Goal: Check status: Check status

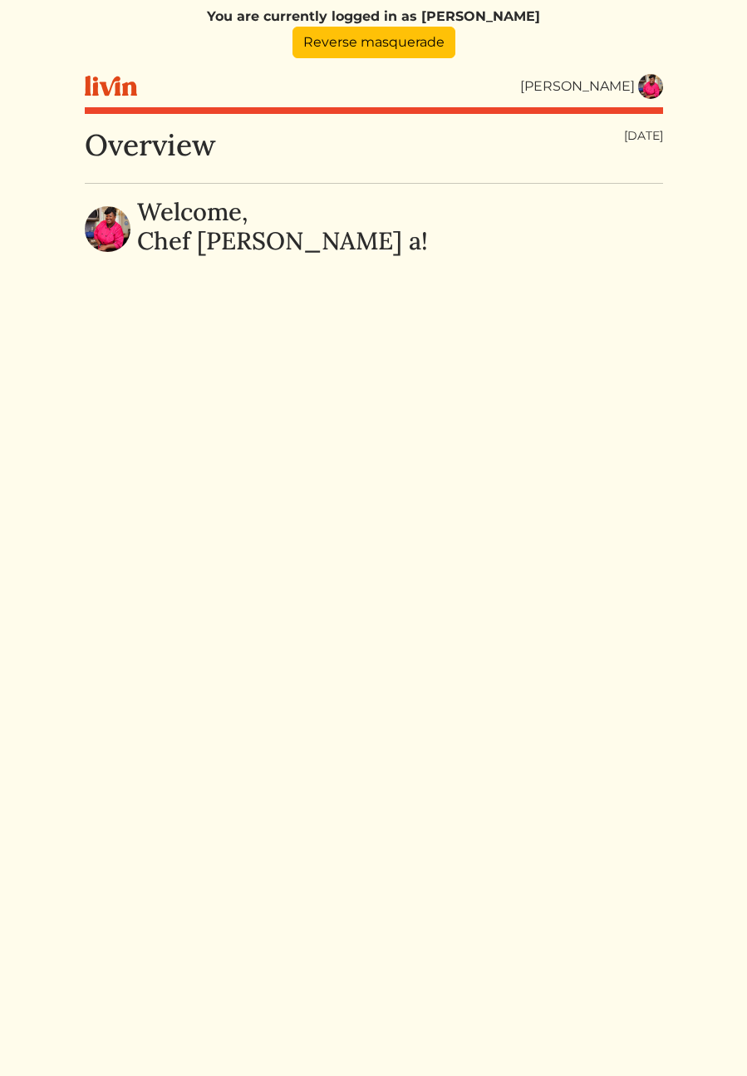
click at [650, 91] on img at bounding box center [650, 86] width 25 height 25
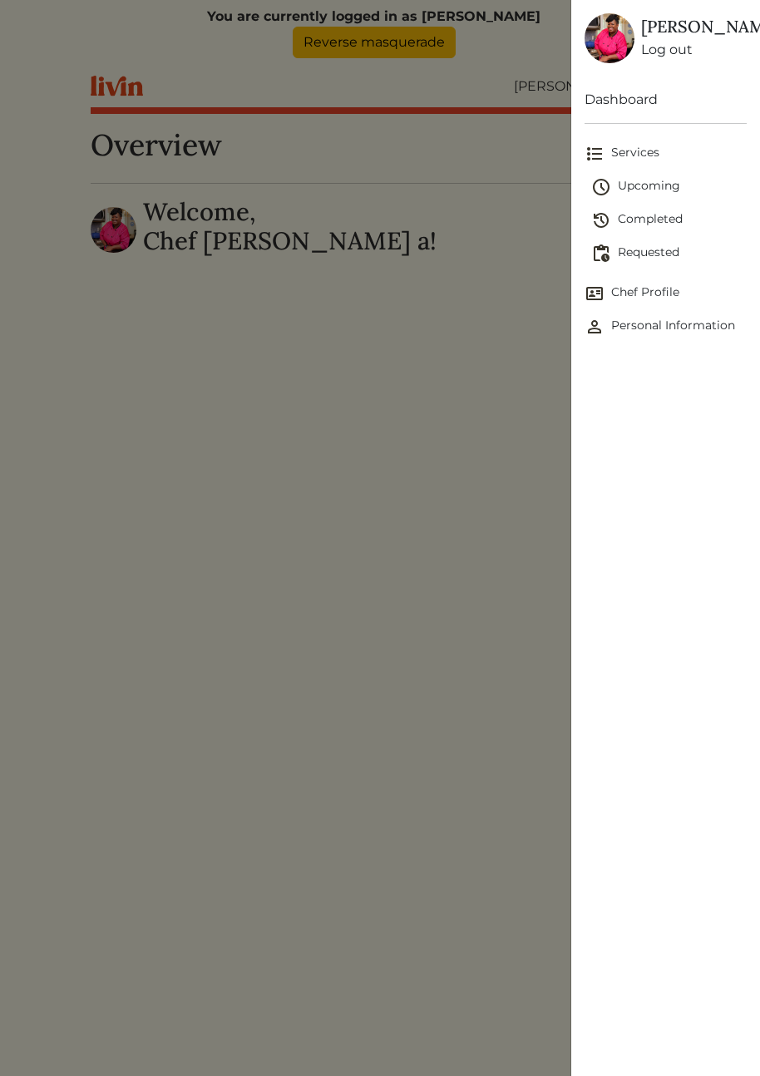
click at [651, 197] on span "Upcoming" at bounding box center [669, 187] width 156 height 20
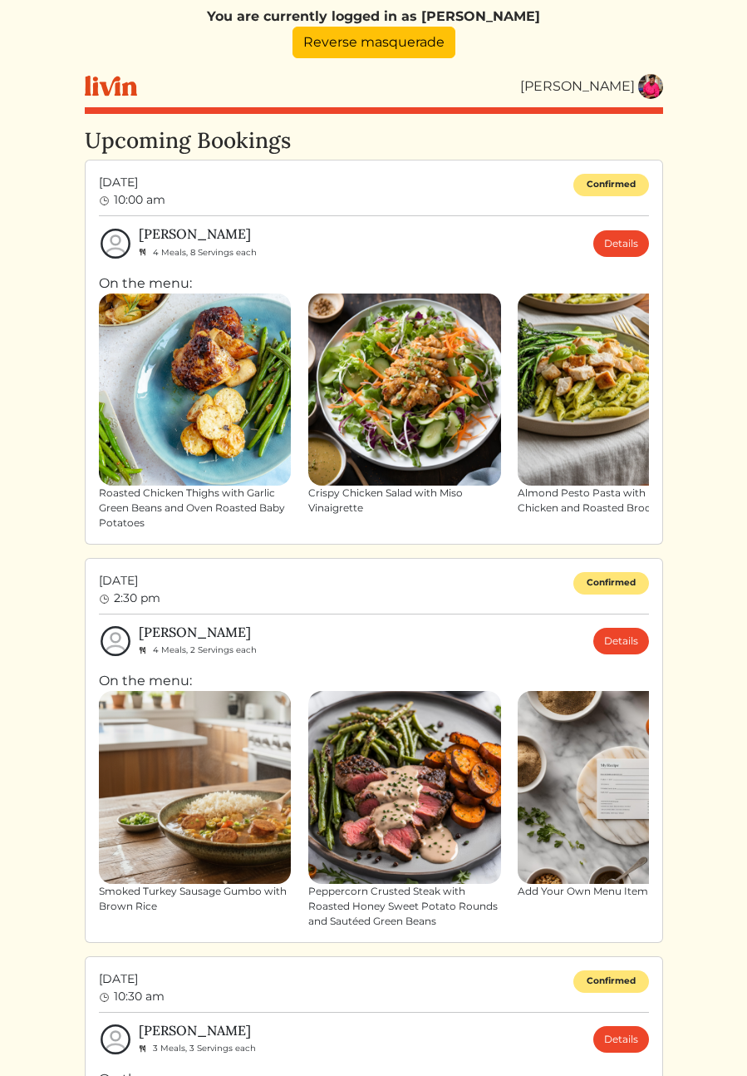
click at [702, 310] on html "You are currently logged in as [PERSON_NAME] Reverse masquerade [PERSON_NAME] […" at bounding box center [373, 538] width 747 height 1076
click at [613, 244] on link "Details" at bounding box center [622, 243] width 56 height 27
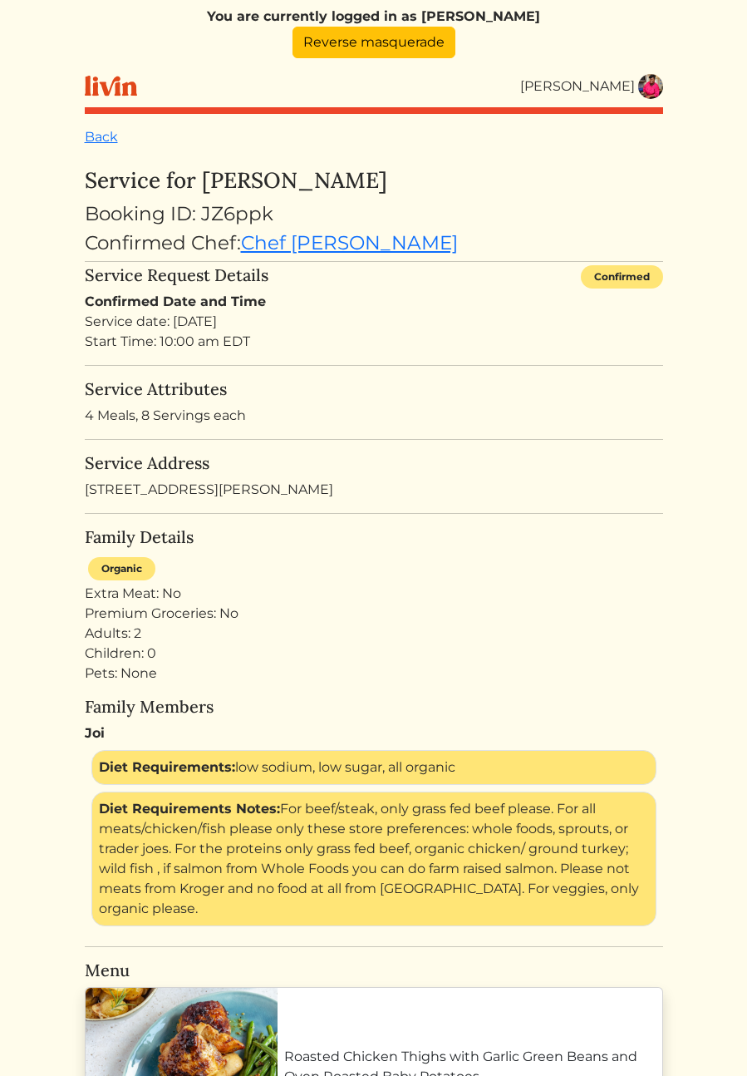
click at [421, 382] on h5 "Service Attributes" at bounding box center [374, 389] width 579 height 20
click at [437, 351] on div "Service date: [DATE] Start Time: 10:00 am EDT" at bounding box center [374, 332] width 579 height 40
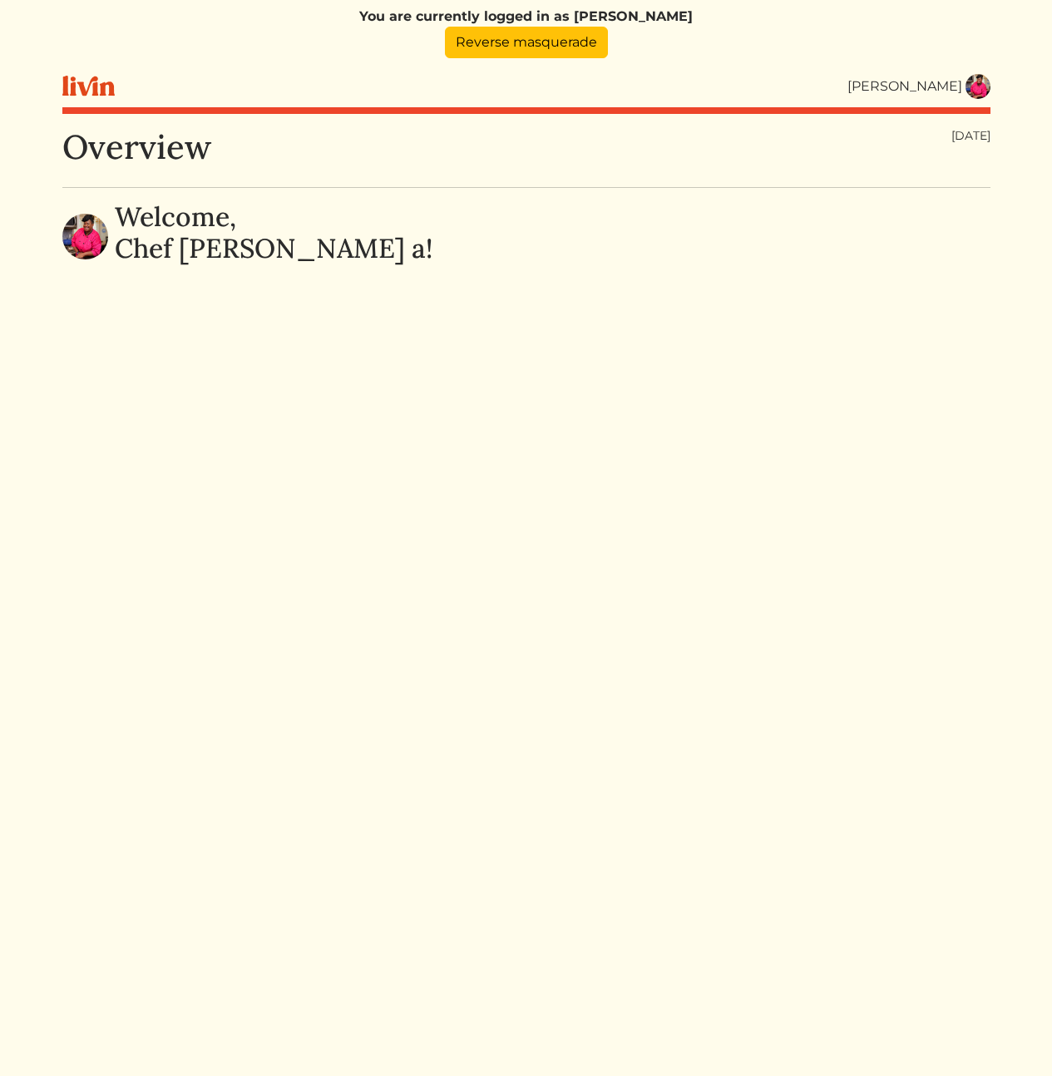
click at [976, 85] on img at bounding box center [977, 86] width 25 height 25
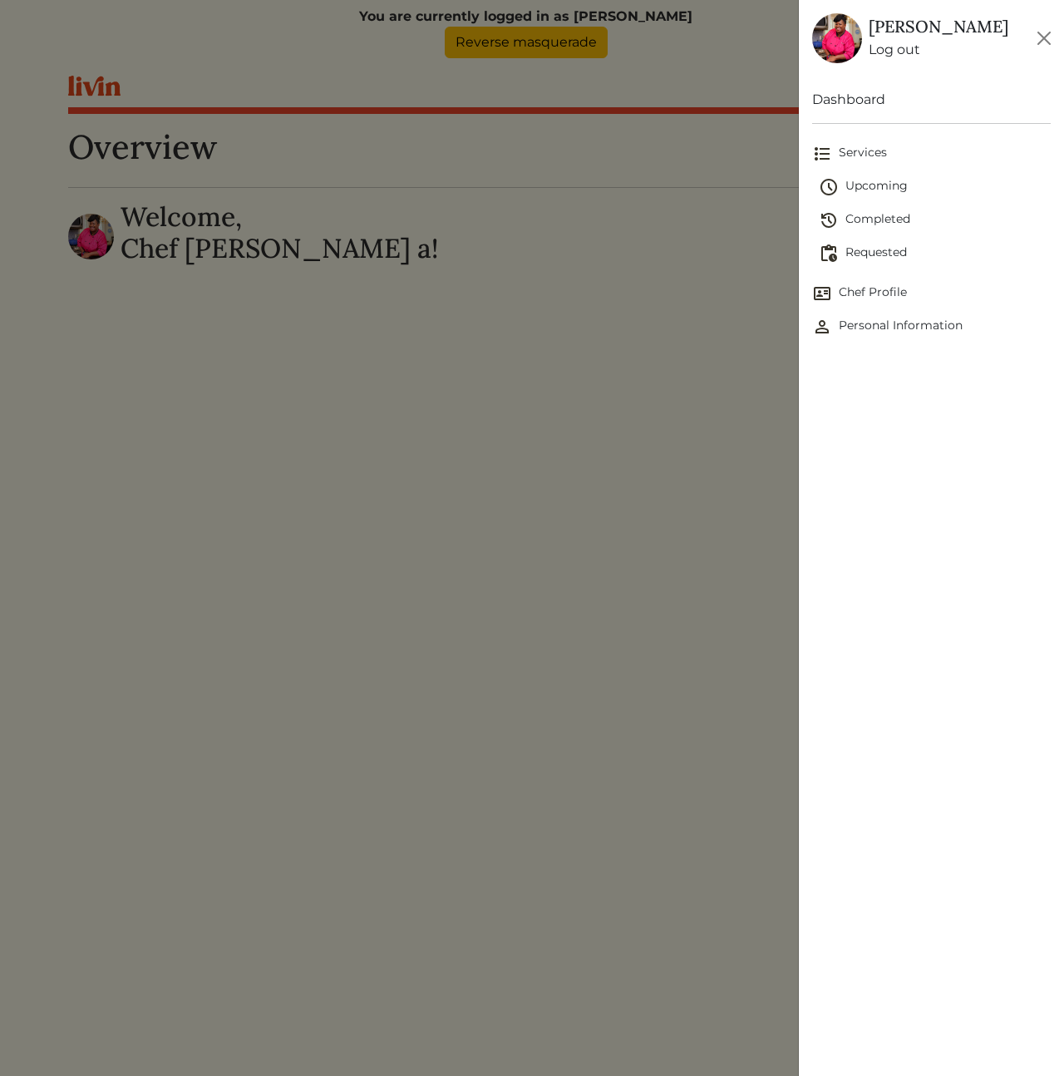
click at [874, 185] on span "Upcoming" at bounding box center [935, 187] width 232 height 20
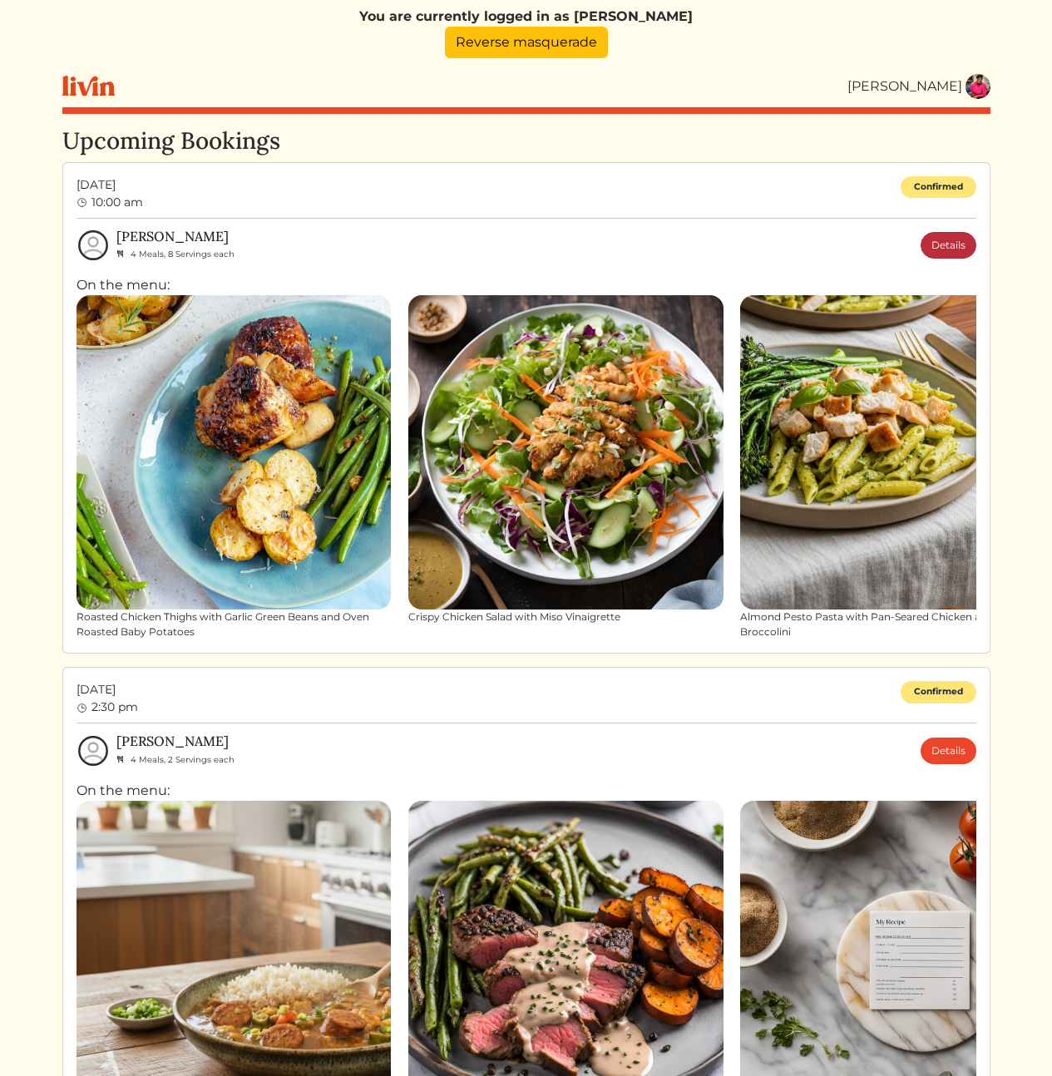
click at [953, 242] on link "Details" at bounding box center [948, 245] width 56 height 27
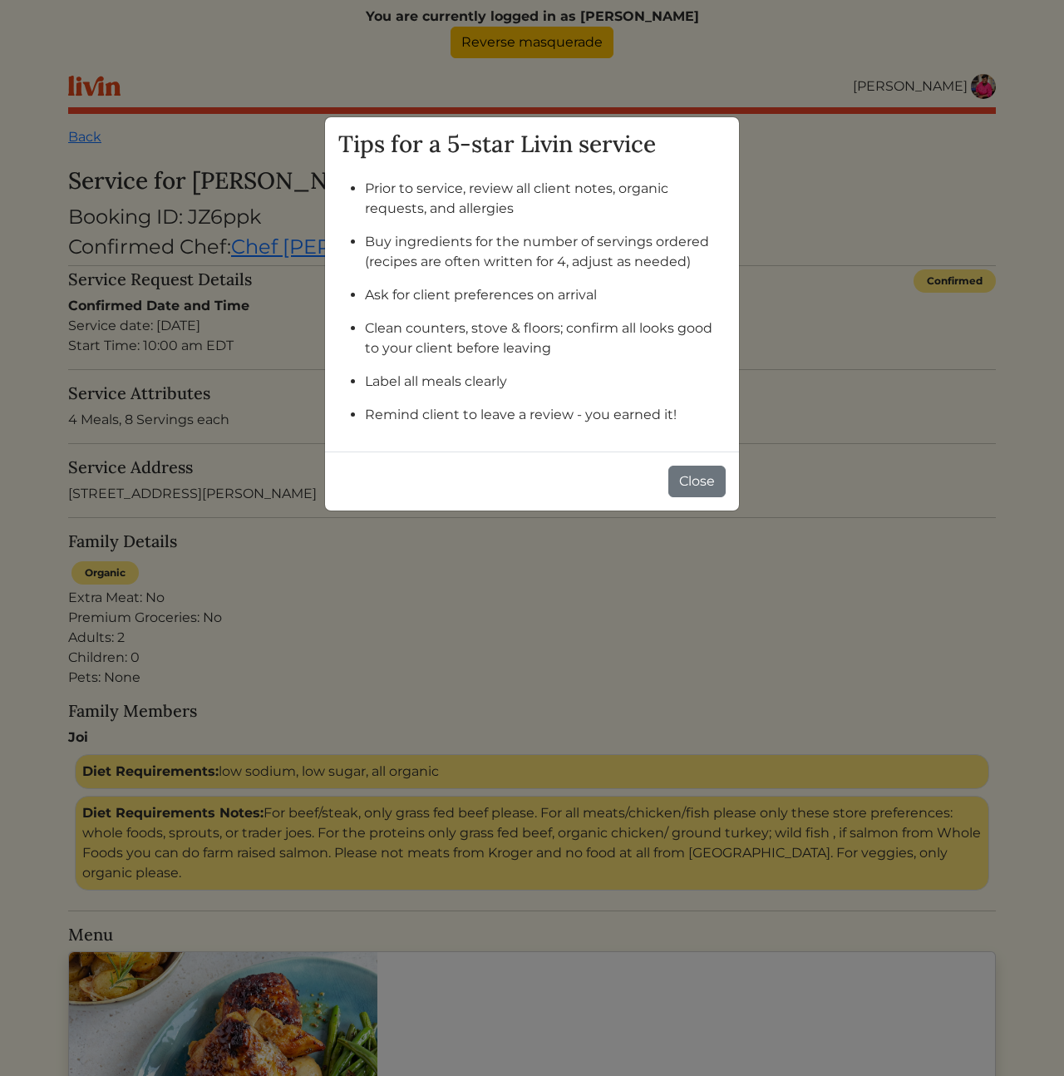
click at [533, 338] on li "Clean counters, stove & floors; confirm all looks good to your client before le…" at bounding box center [545, 338] width 361 height 40
click at [692, 481] on button "Close" at bounding box center [696, 482] width 57 height 32
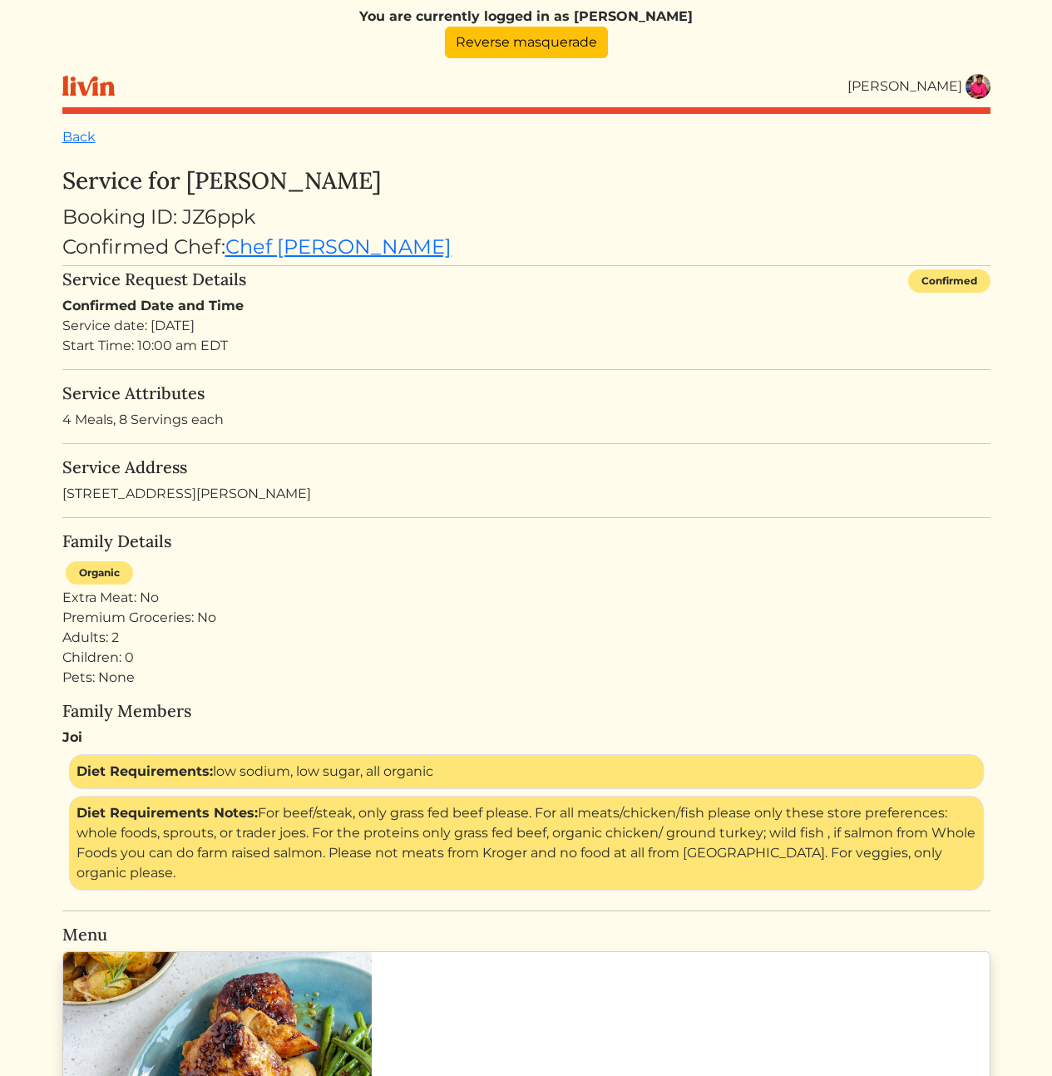
click at [483, 413] on p "4 Meals, 8 Servings each" at bounding box center [526, 420] width 928 height 20
click at [520, 45] on link "Reverse masquerade" at bounding box center [526, 43] width 163 height 32
